Goal: Find specific page/section

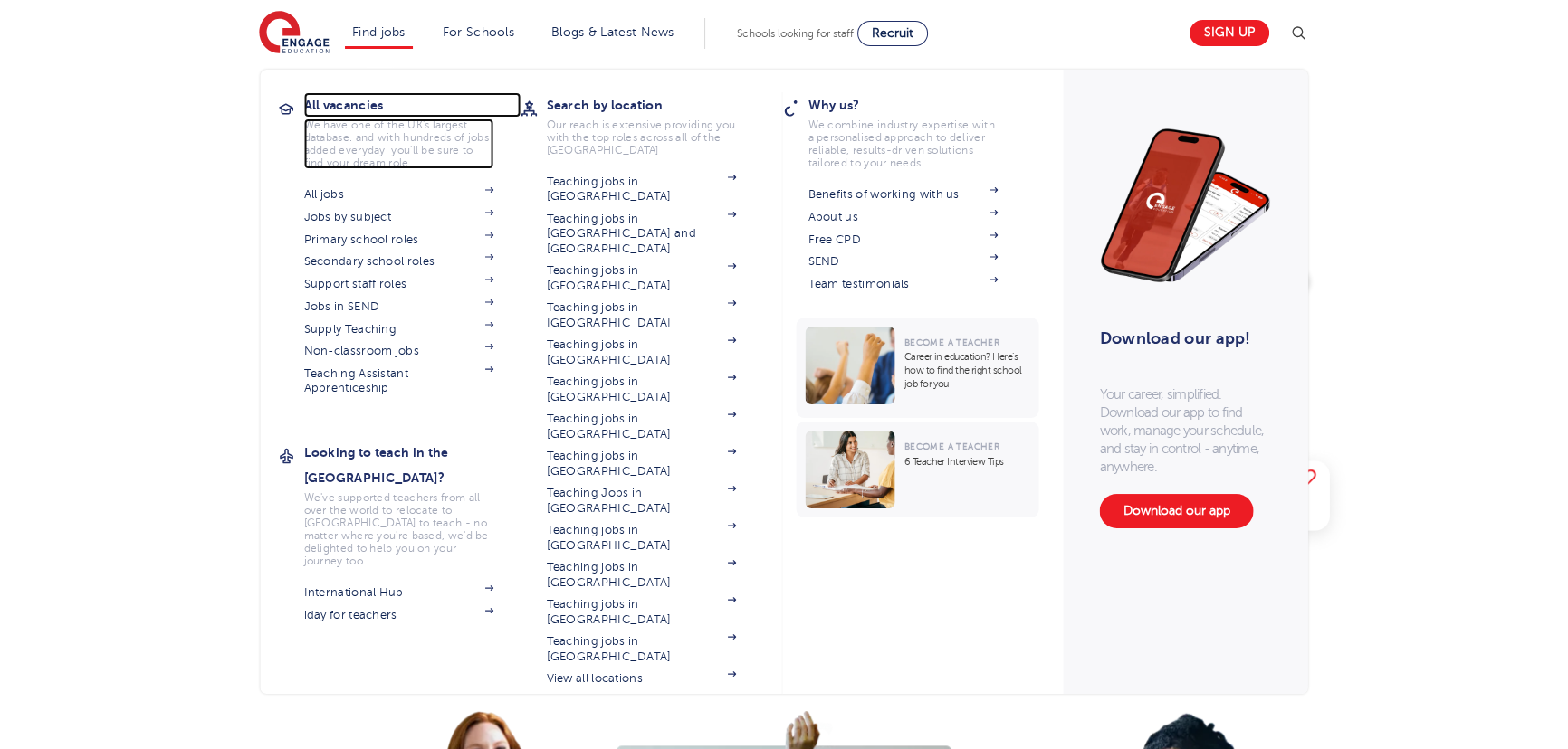
click at [353, 95] on h3 "All vacancies" at bounding box center [412, 105] width 217 height 25
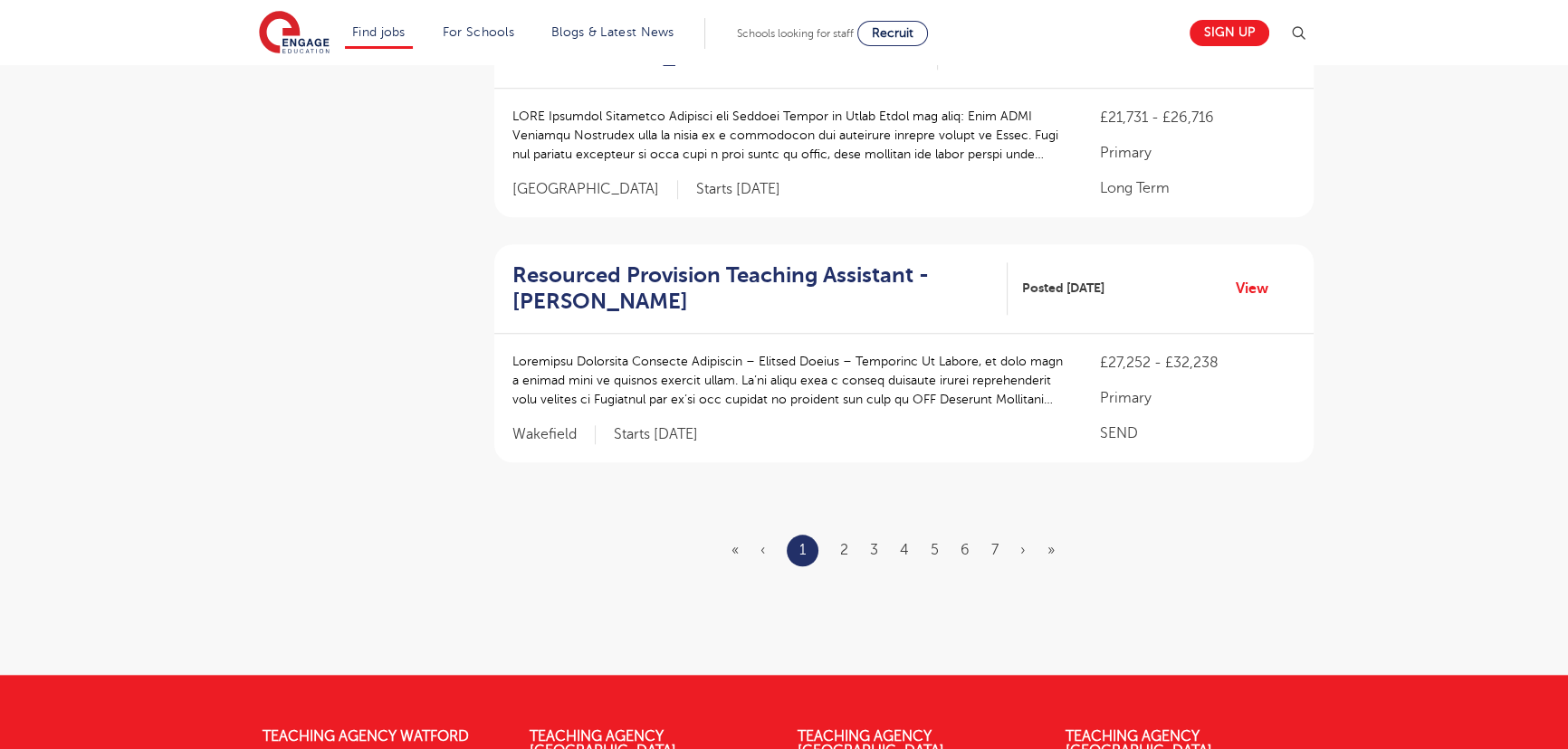
scroll to position [2138, 0]
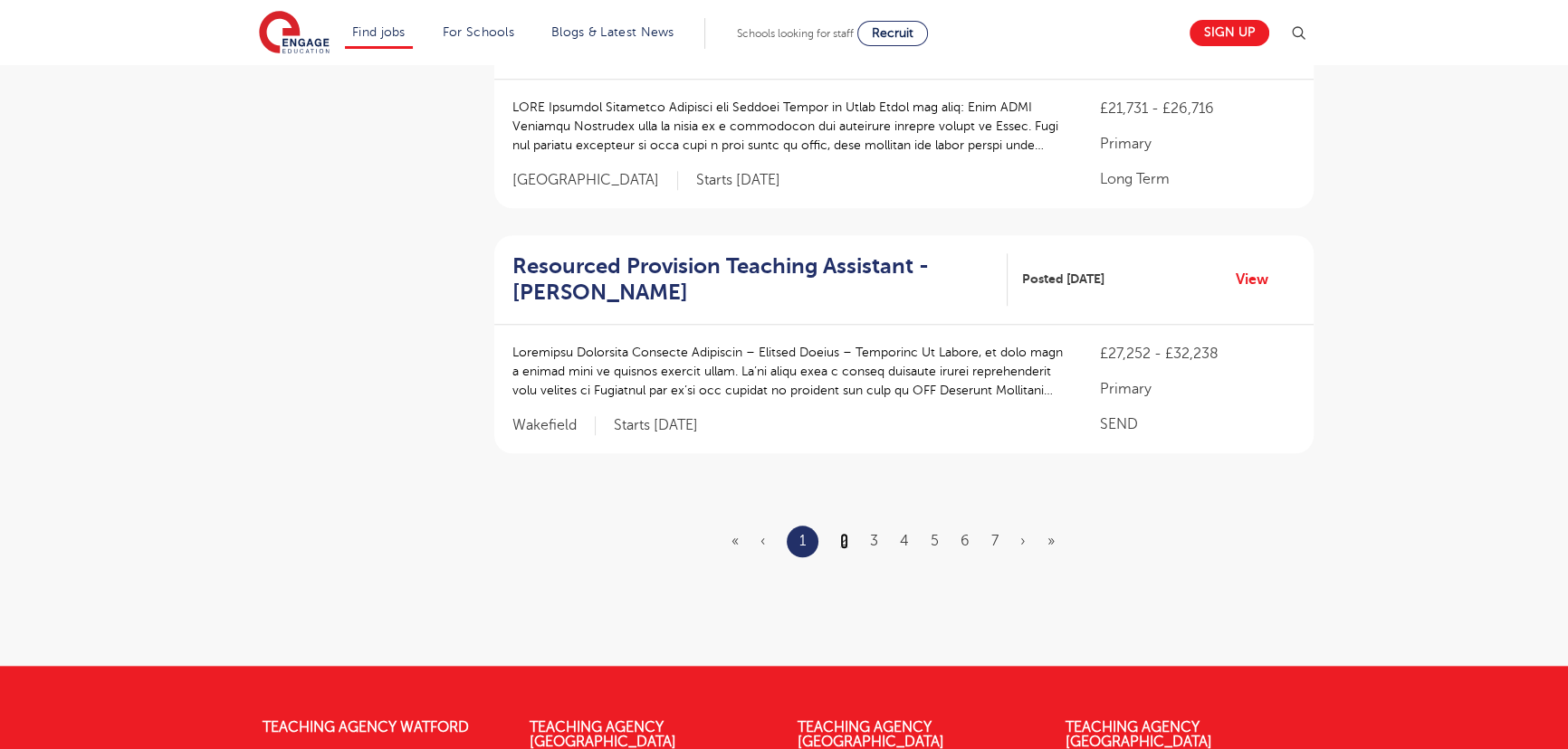
click at [842, 533] on link "2" at bounding box center [844, 541] width 8 height 16
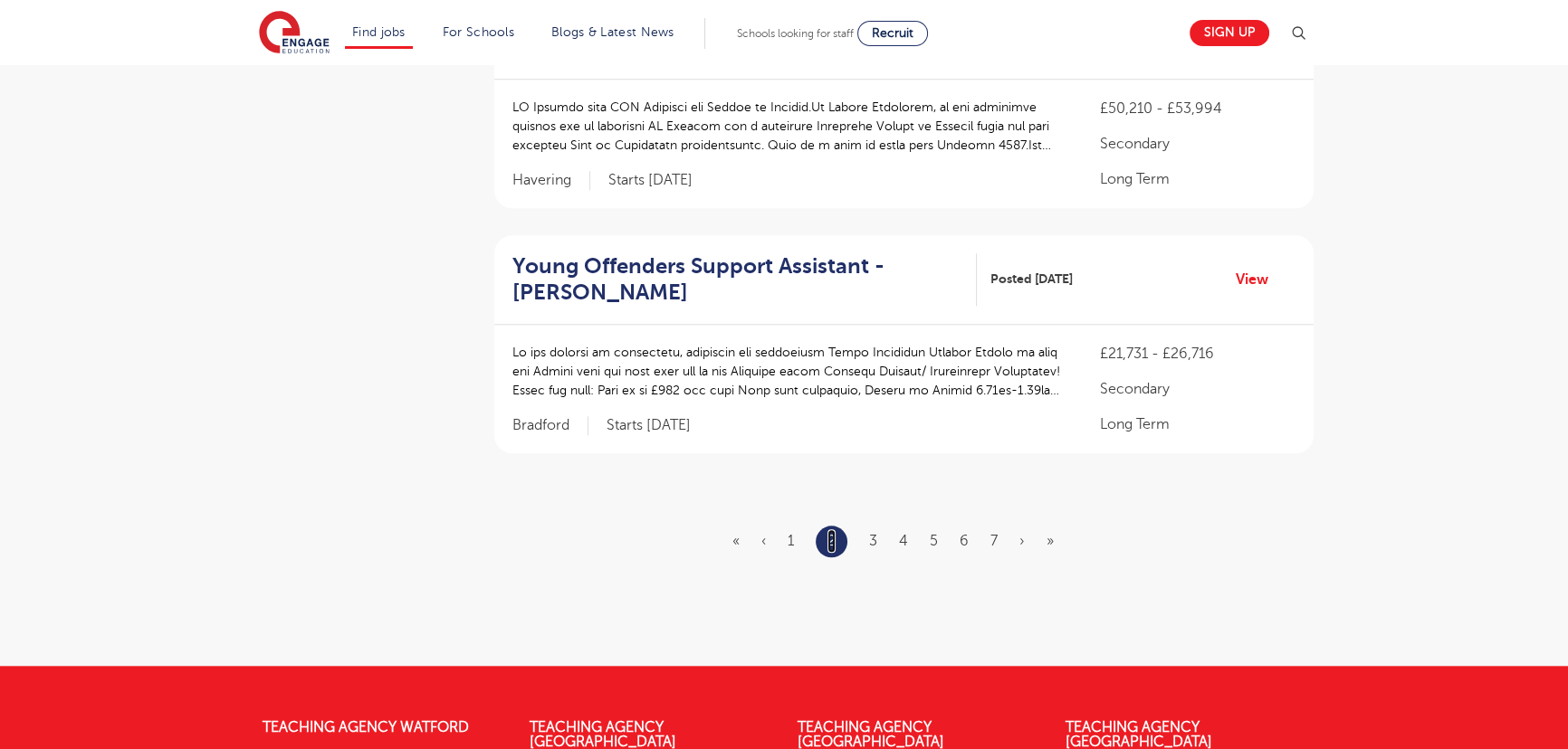
scroll to position [0, 0]
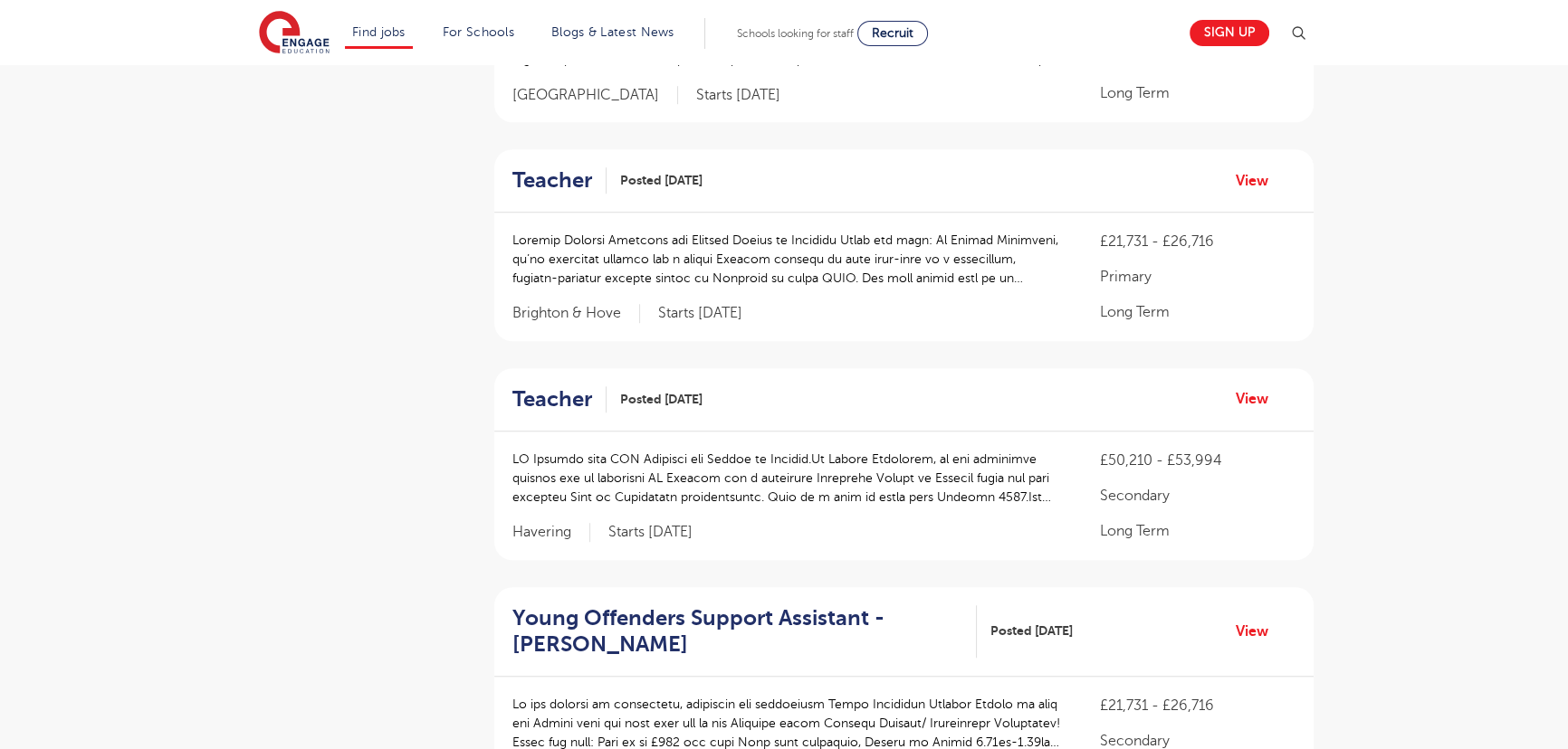
scroll to position [2138, 0]
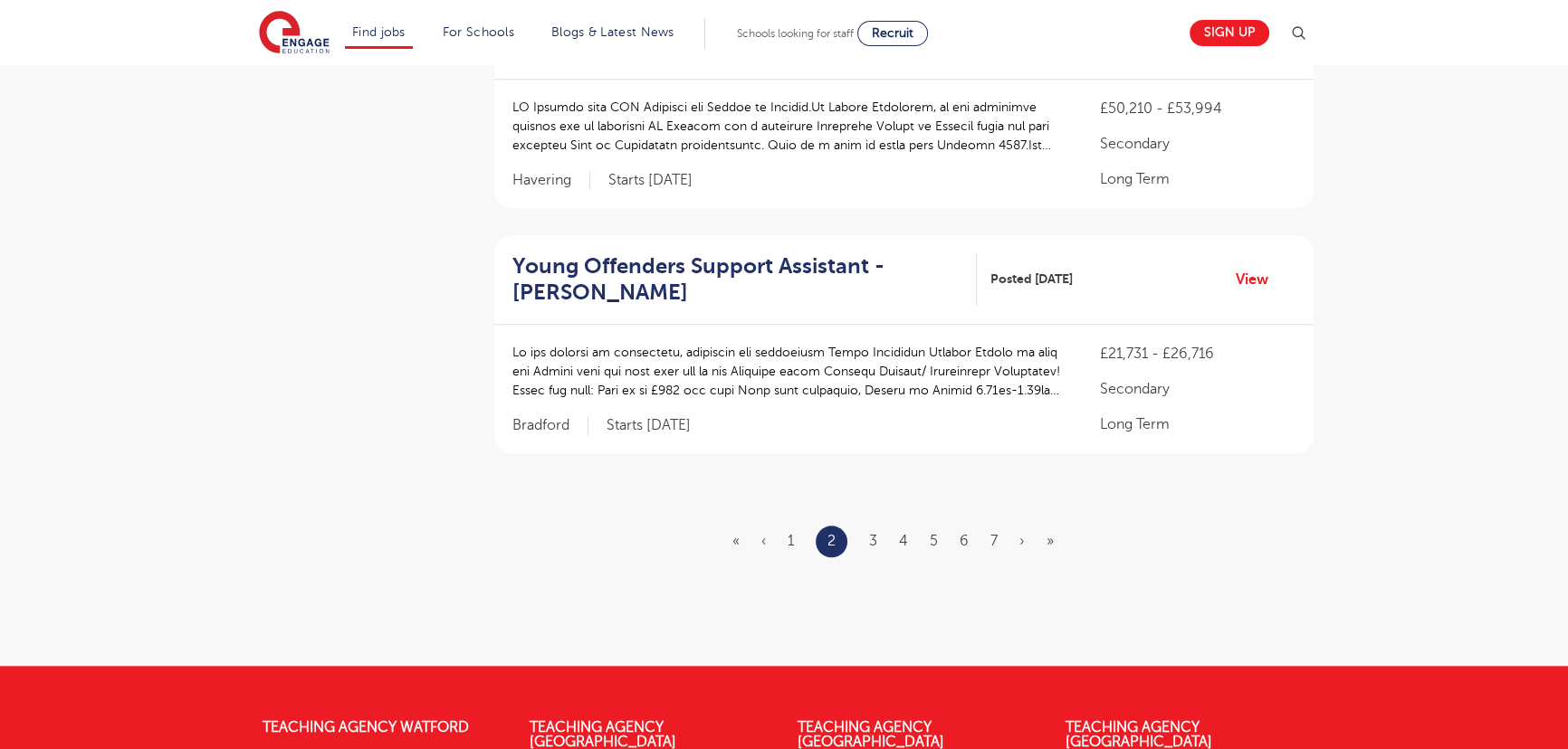
click at [868, 534] on ul "« ‹ 1 2 3 4 5 6 7 › »" at bounding box center [904, 541] width 343 height 32
click at [872, 534] on link "3" at bounding box center [873, 541] width 8 height 16
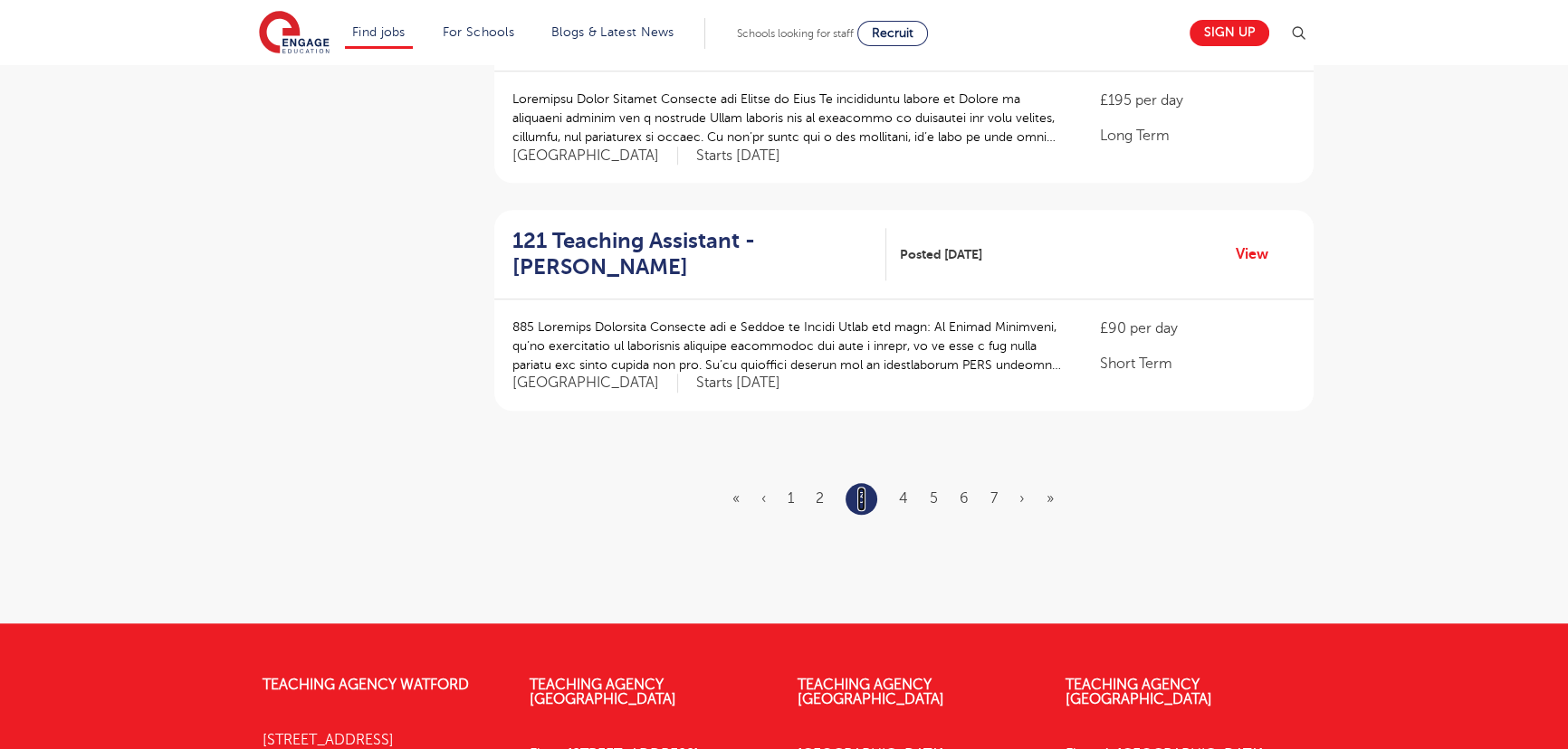
scroll to position [0, 0]
